Goal: Check status

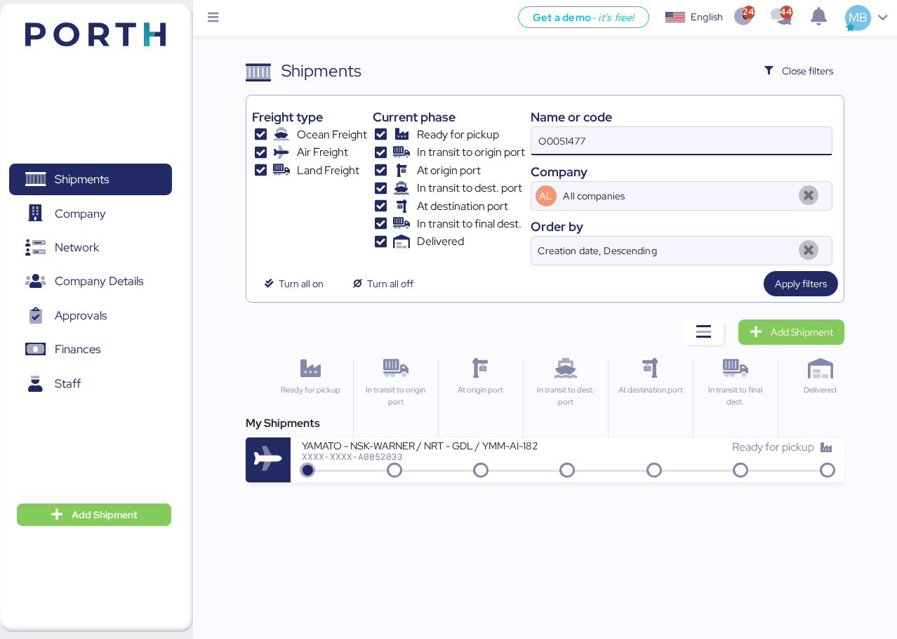
type input "O0051477"
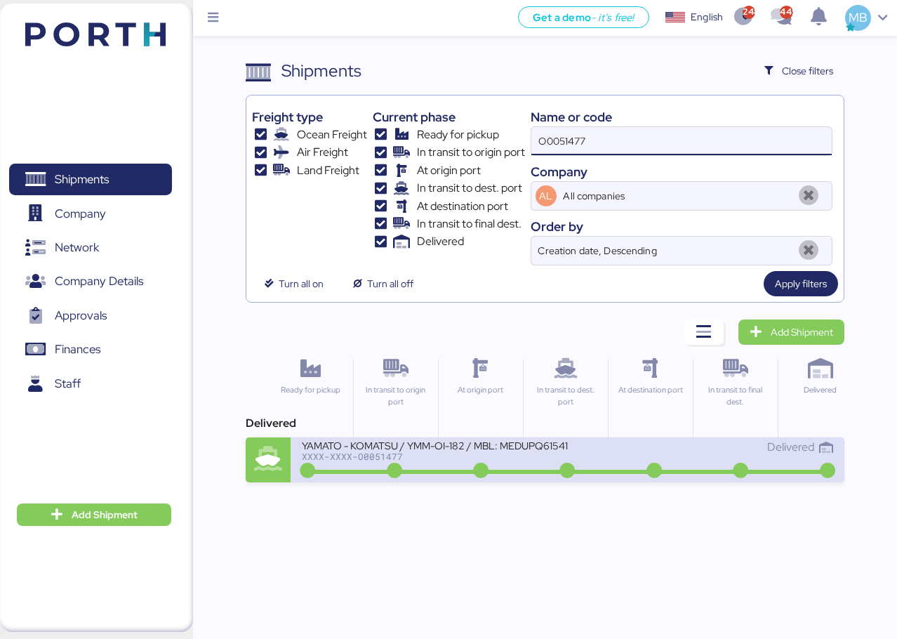
click at [526, 447] on div "YAMATO - KOMATSU / YMM-OI-182 / MBL: MEDUPQ615411 / HBL: YTJG1004137 / FCL" at bounding box center [434, 445] width 265 height 12
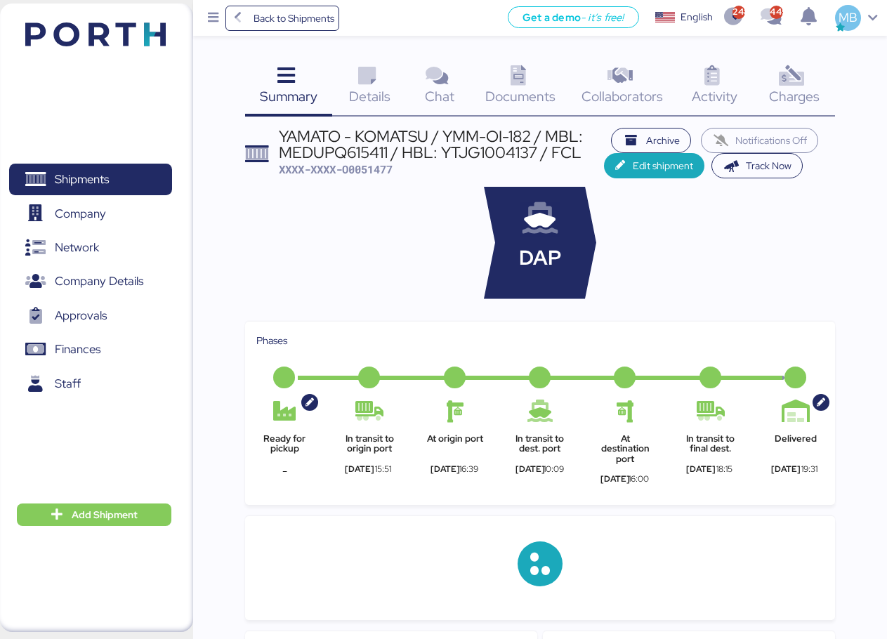
click at [812, 78] on div "Charges 0" at bounding box center [793, 87] width 81 height 58
